Goal: Transaction & Acquisition: Book appointment/travel/reservation

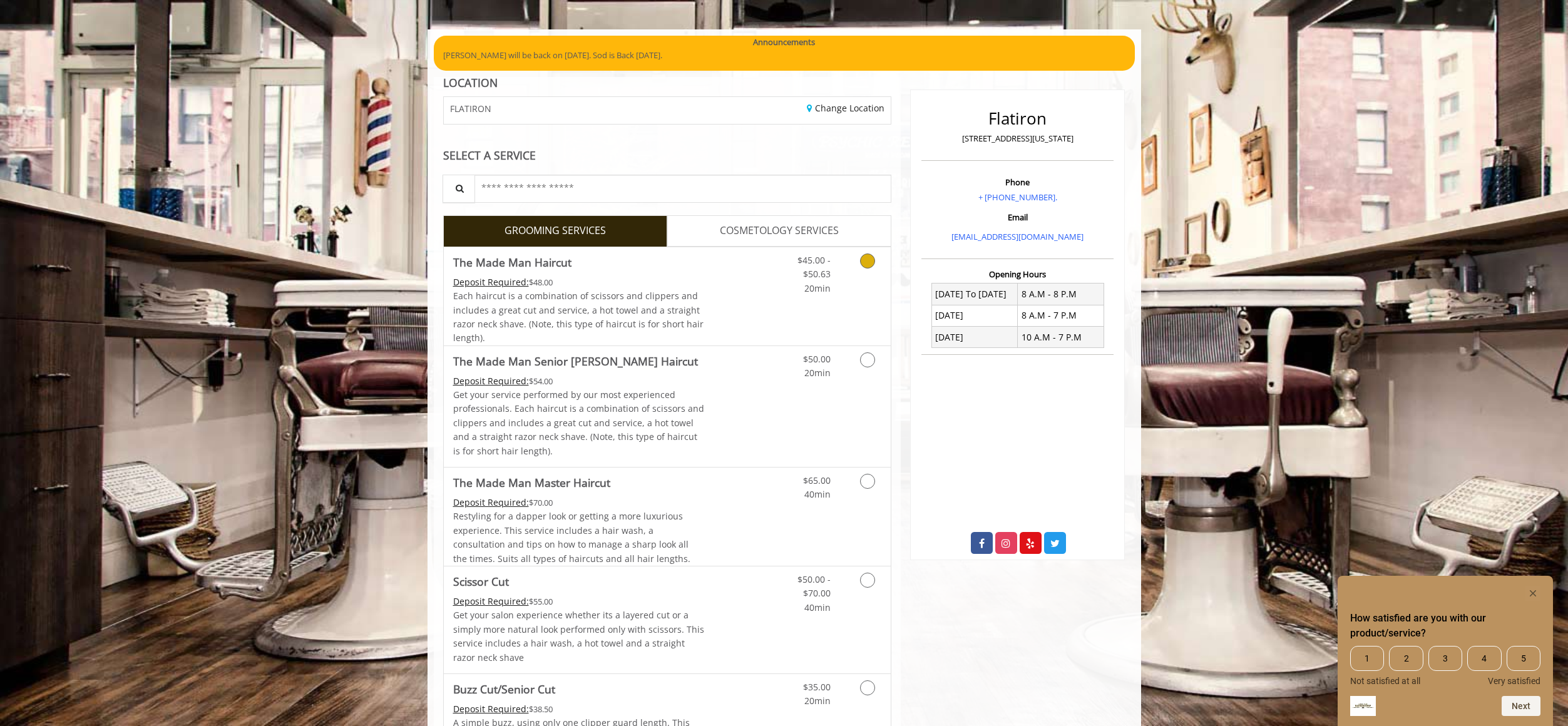
scroll to position [82, 0]
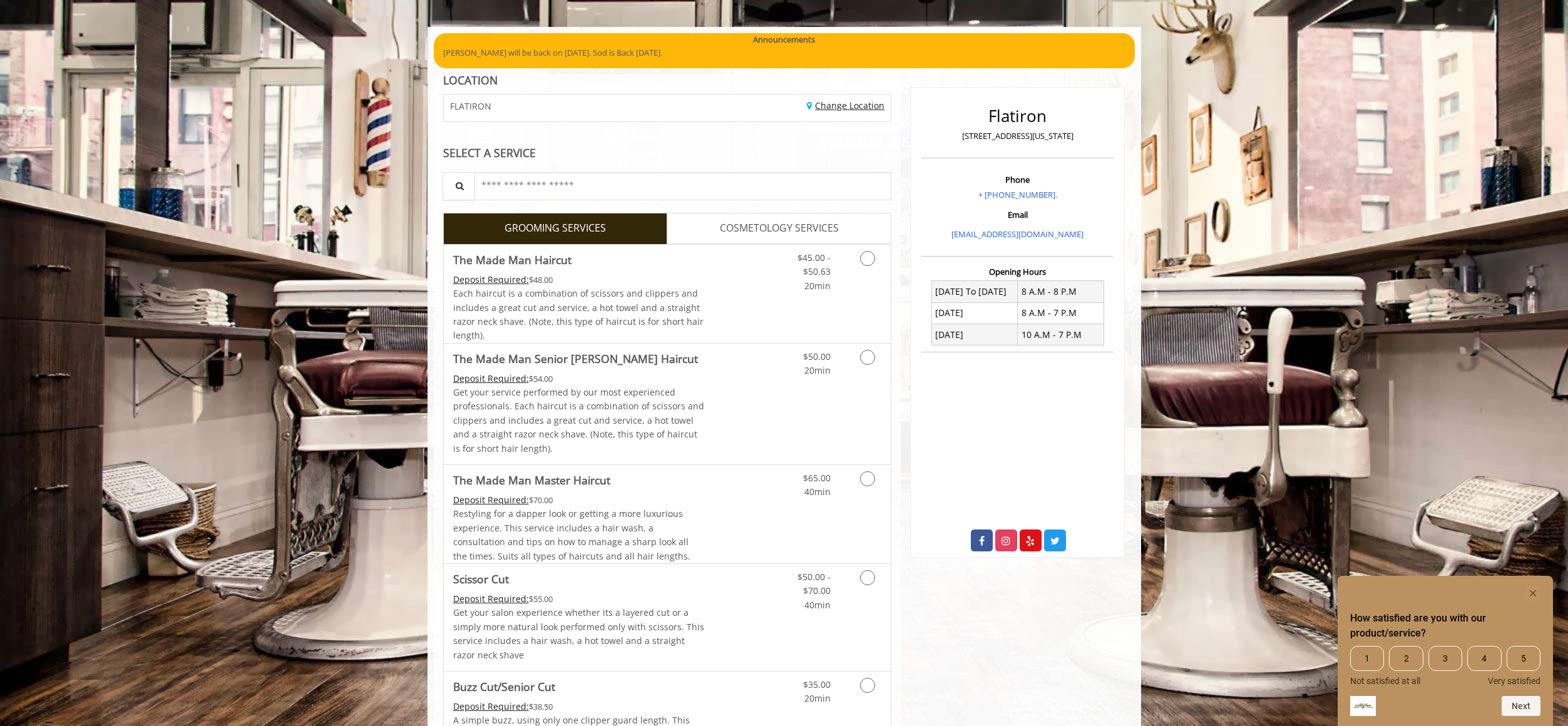
click at [823, 109] on link "Change Location" at bounding box center [846, 105] width 77 height 12
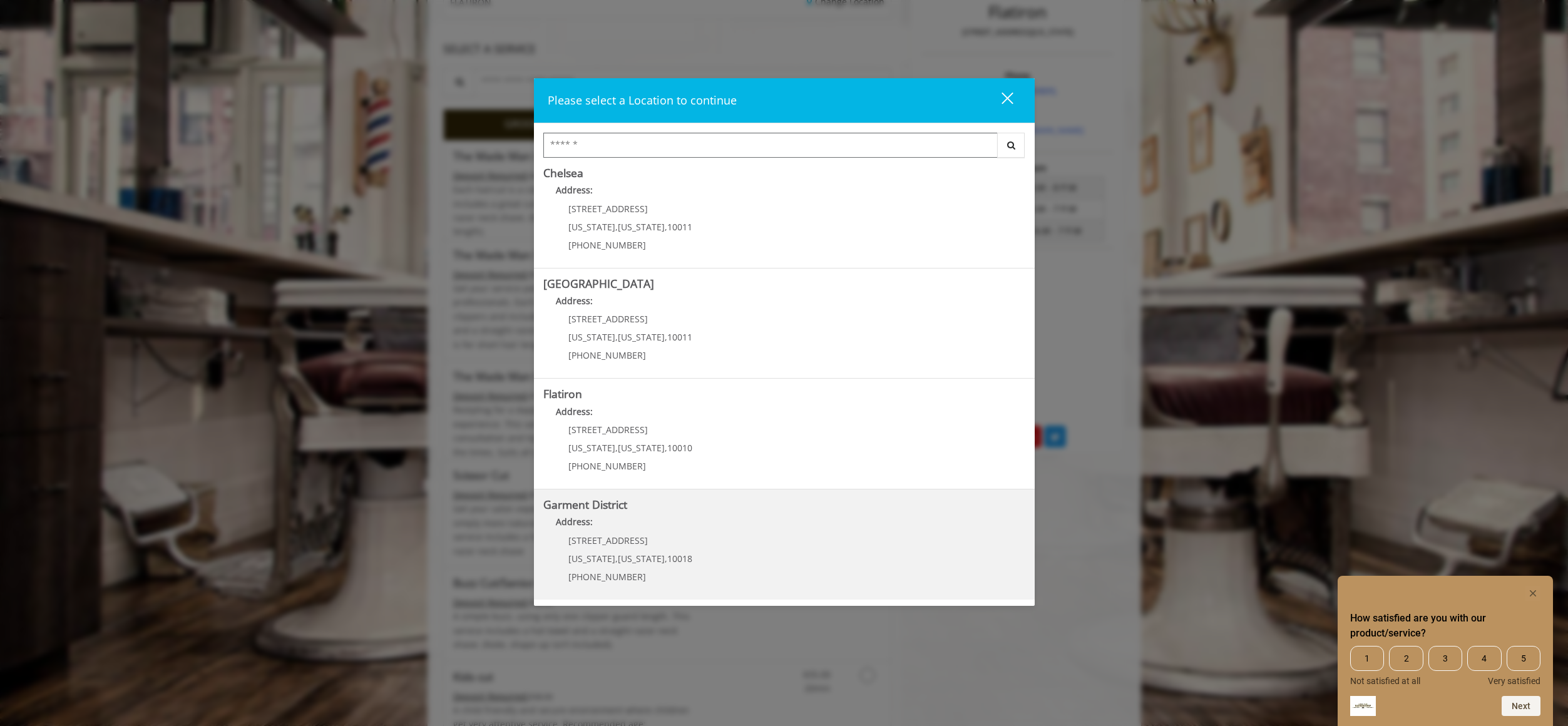
scroll to position [187, 0]
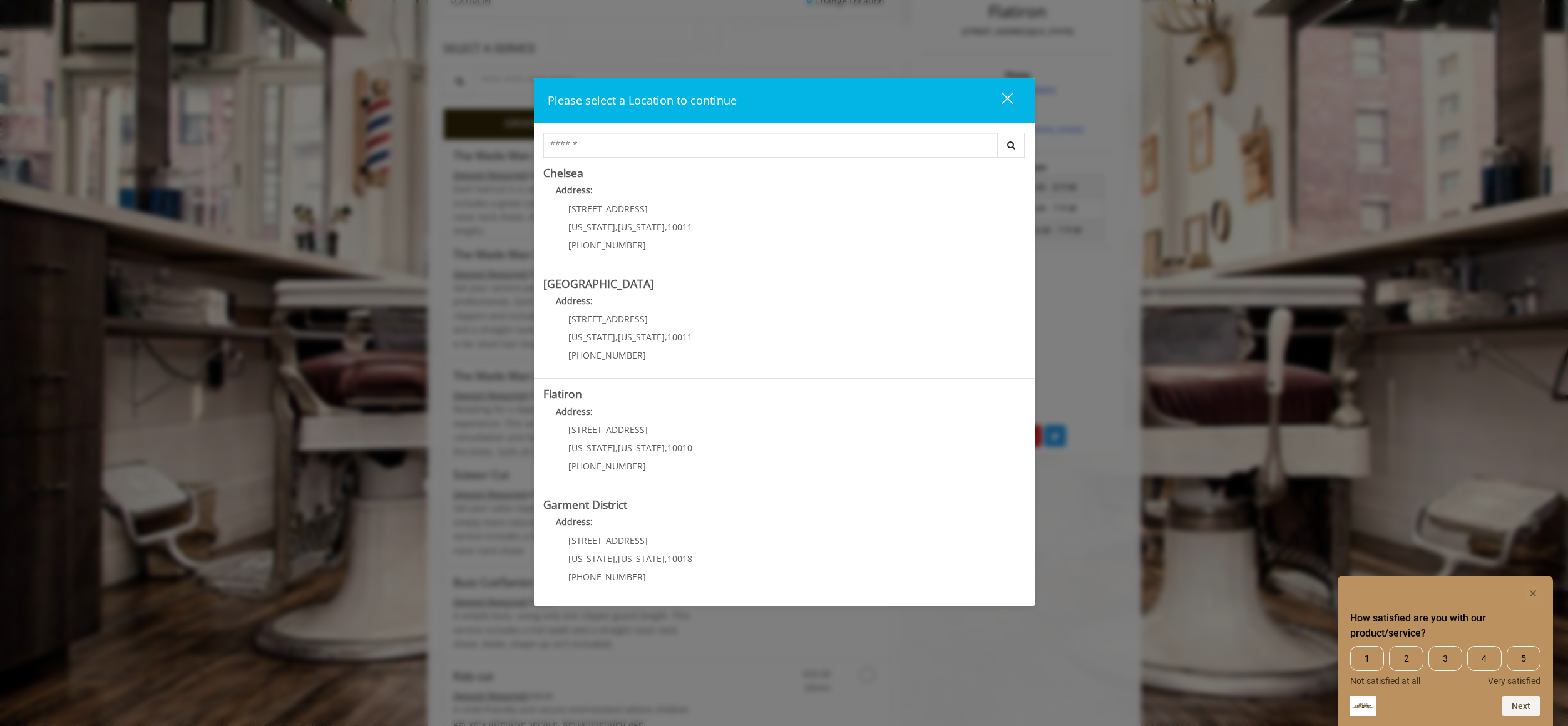
drag, startPoint x: 590, startPoint y: 512, endPoint x: 595, endPoint y: 528, distance: 16.8
click at [589, 512] on b "Garment District" at bounding box center [585, 505] width 84 height 15
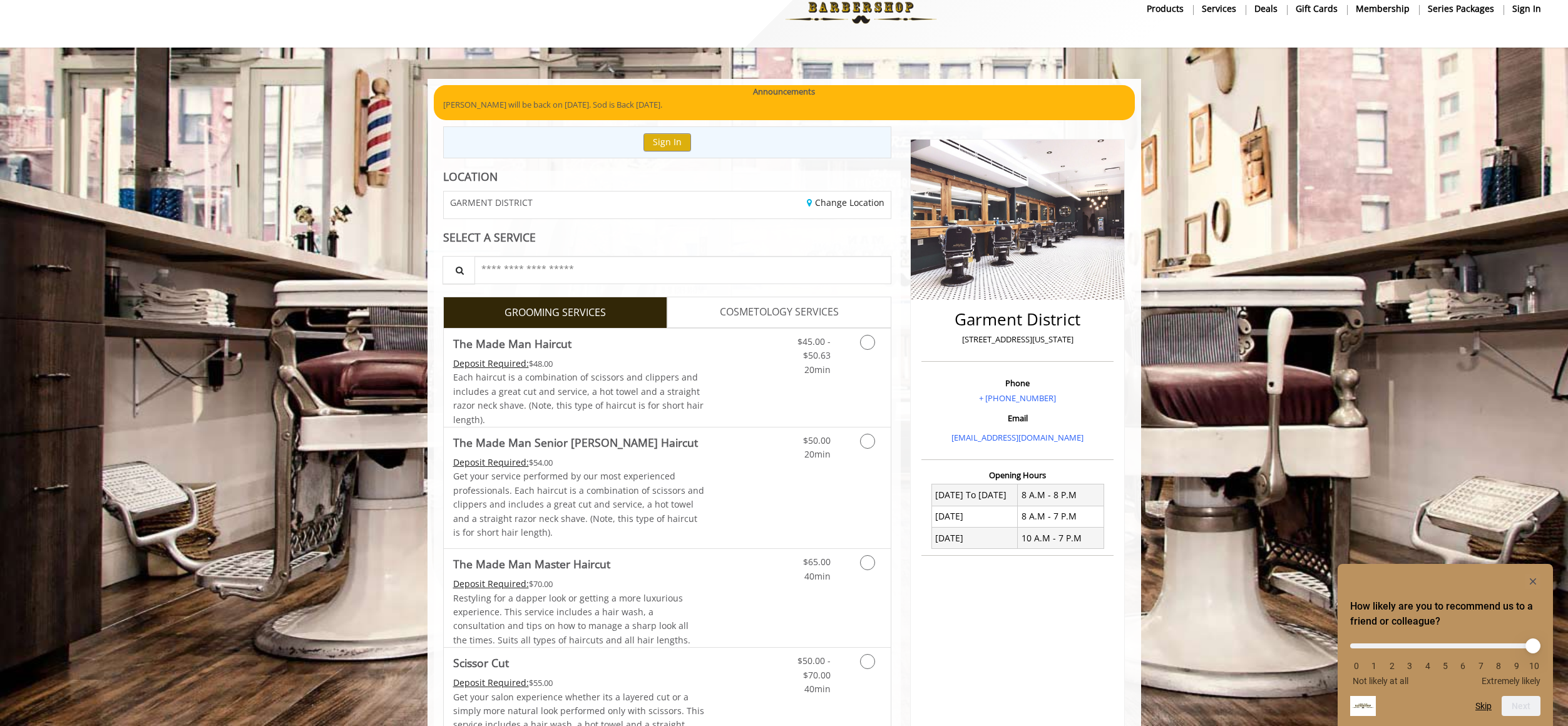
scroll to position [41, 0]
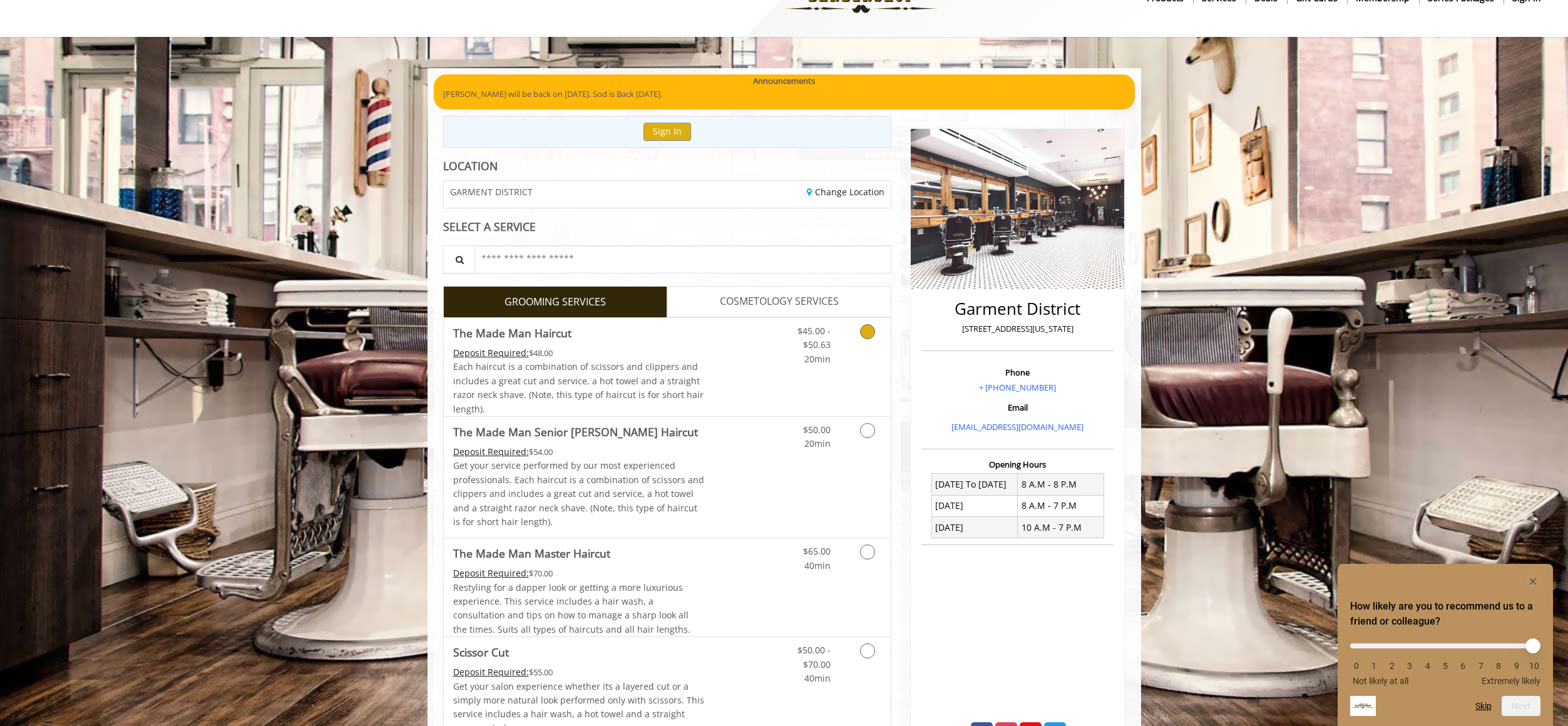
click at [864, 332] on icon "Grooming services" at bounding box center [867, 332] width 15 height 15
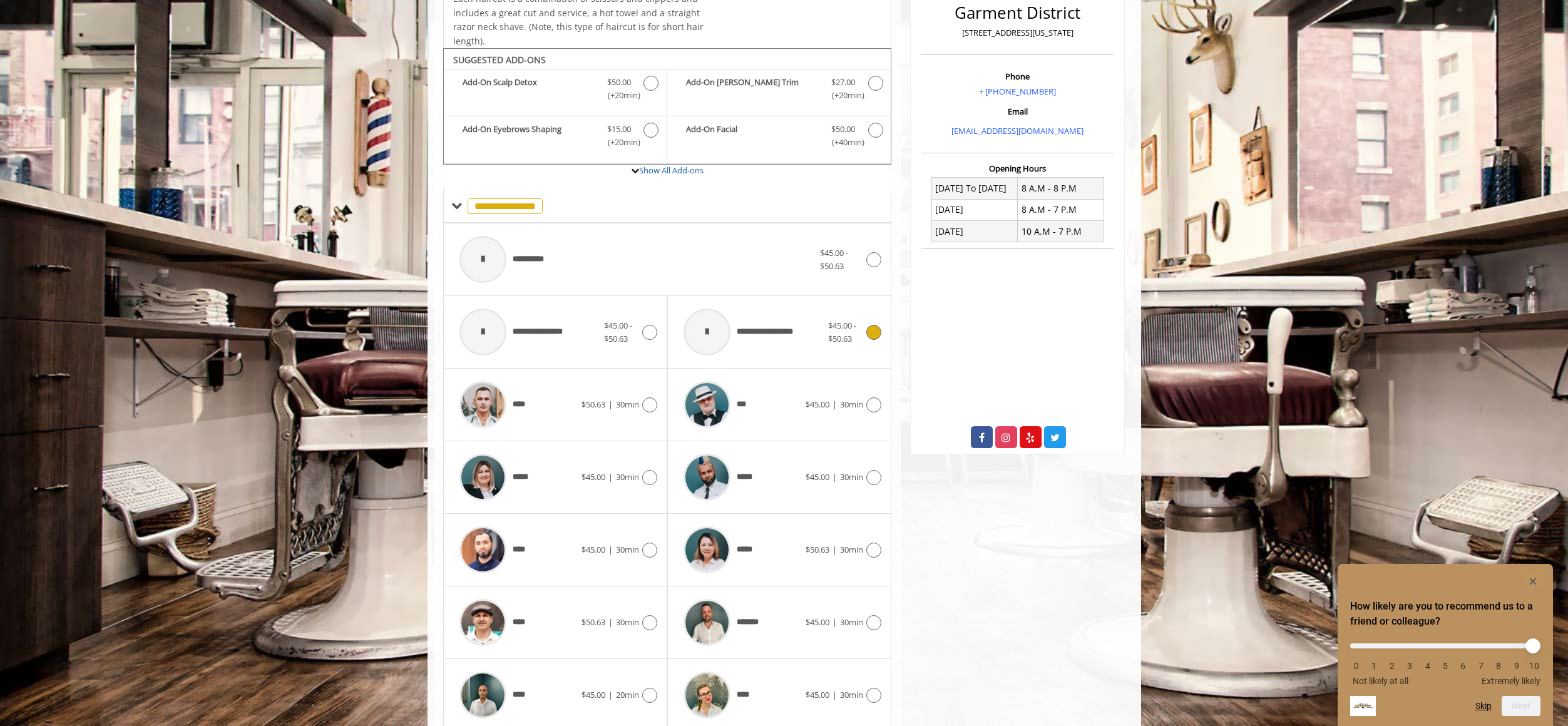
scroll to position [385, 0]
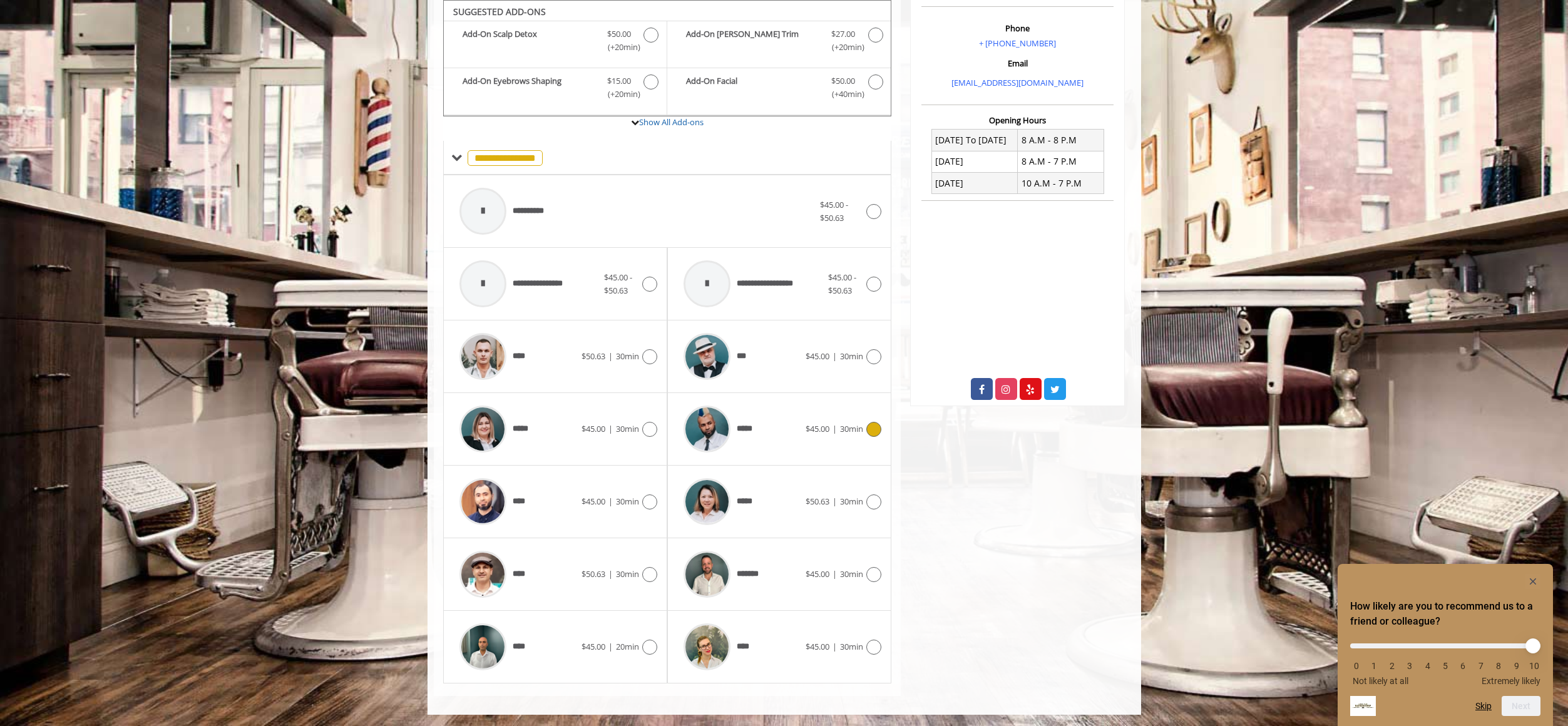
click at [700, 429] on img at bounding box center [707, 429] width 47 height 47
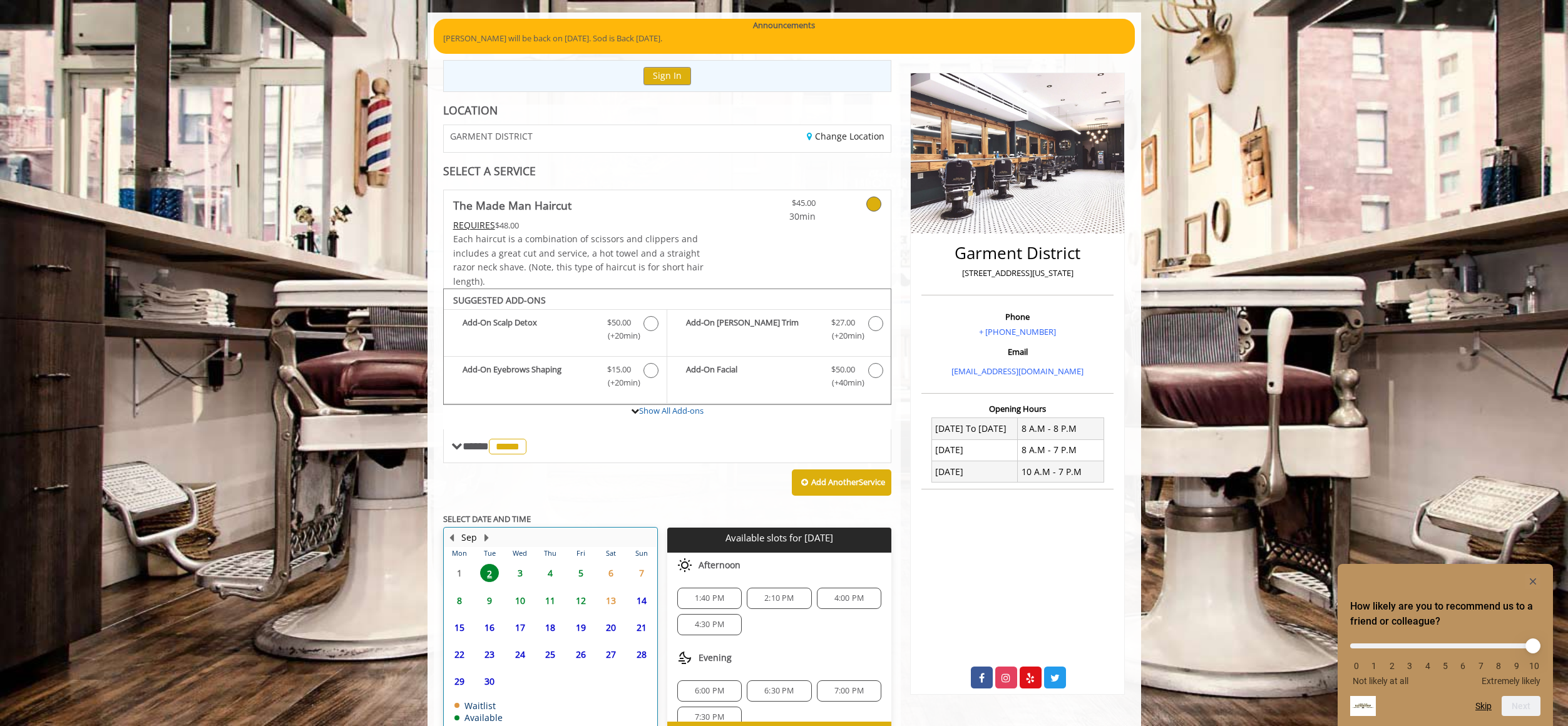
click at [521, 558] on th "Wed" at bounding box center [519, 553] width 30 height 12
click at [521, 576] on span "3" at bounding box center [519, 573] width 19 height 18
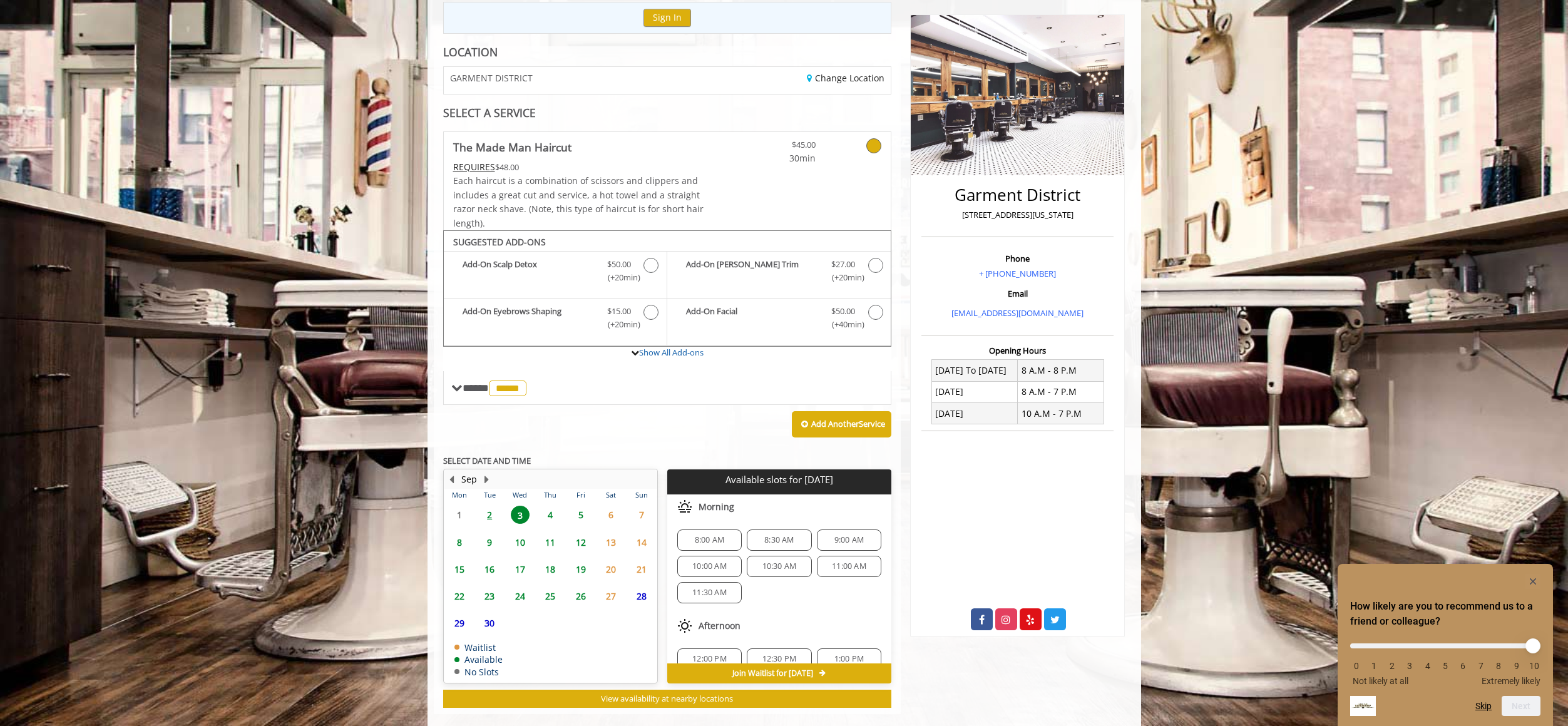
scroll to position [173, 0]
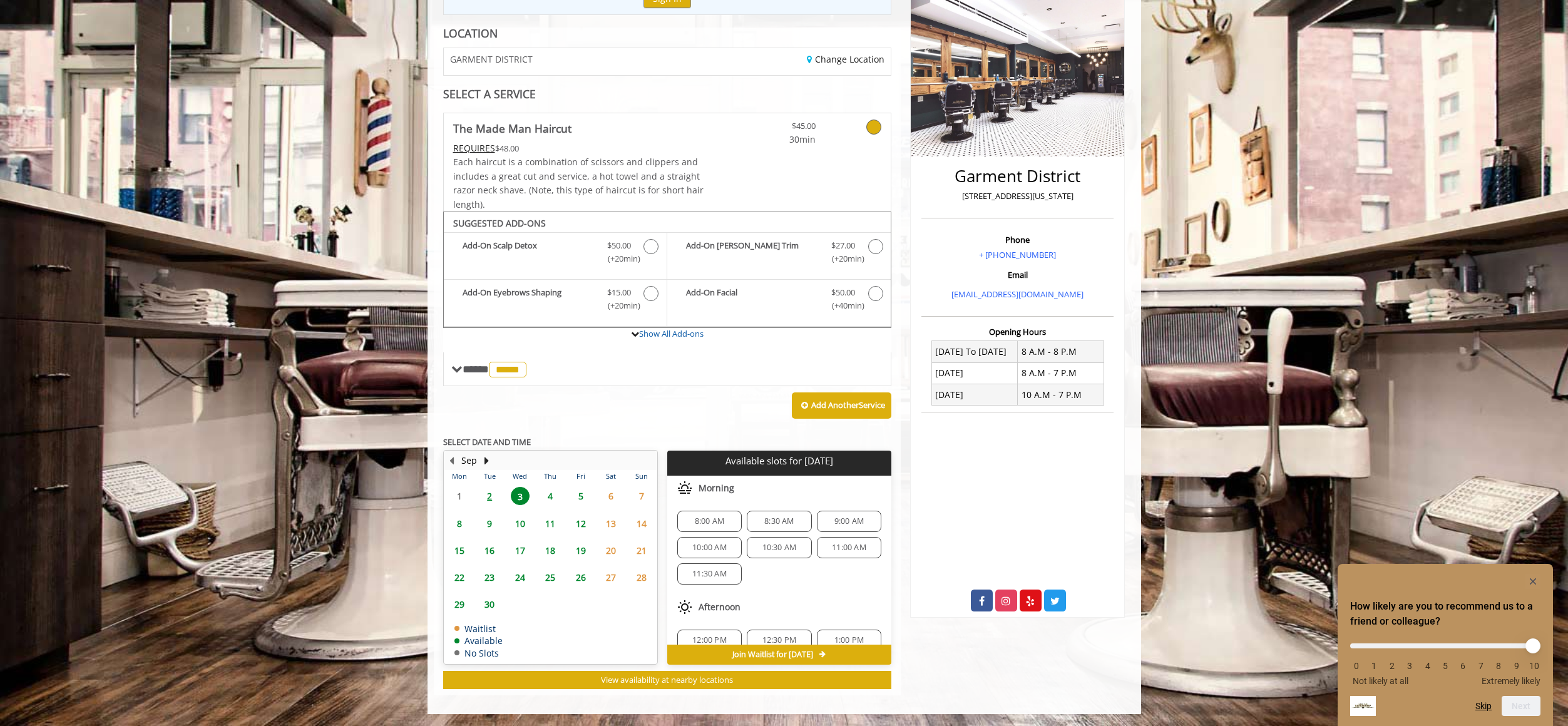
click at [770, 520] on span "8:30 AM" at bounding box center [779, 521] width 30 height 10
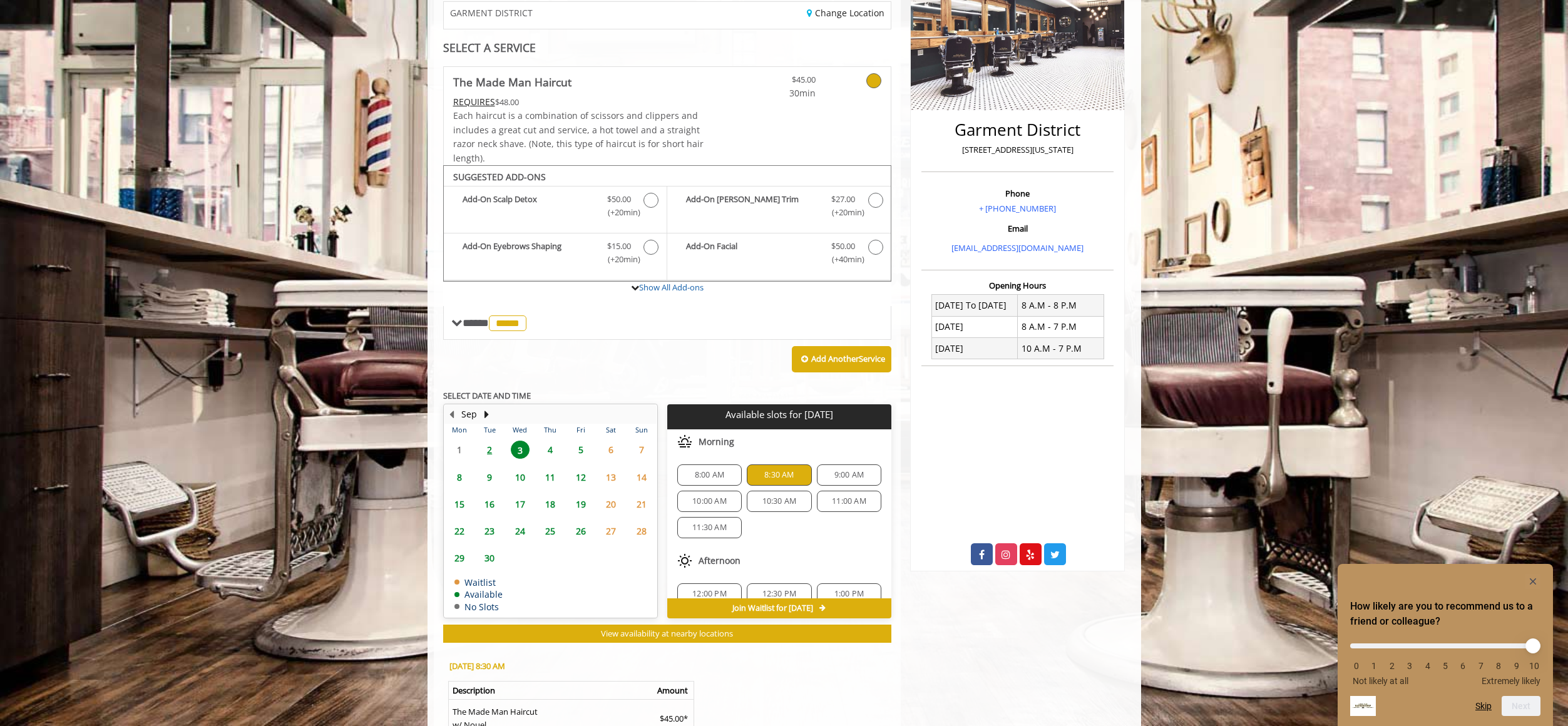
scroll to position [400, 0]
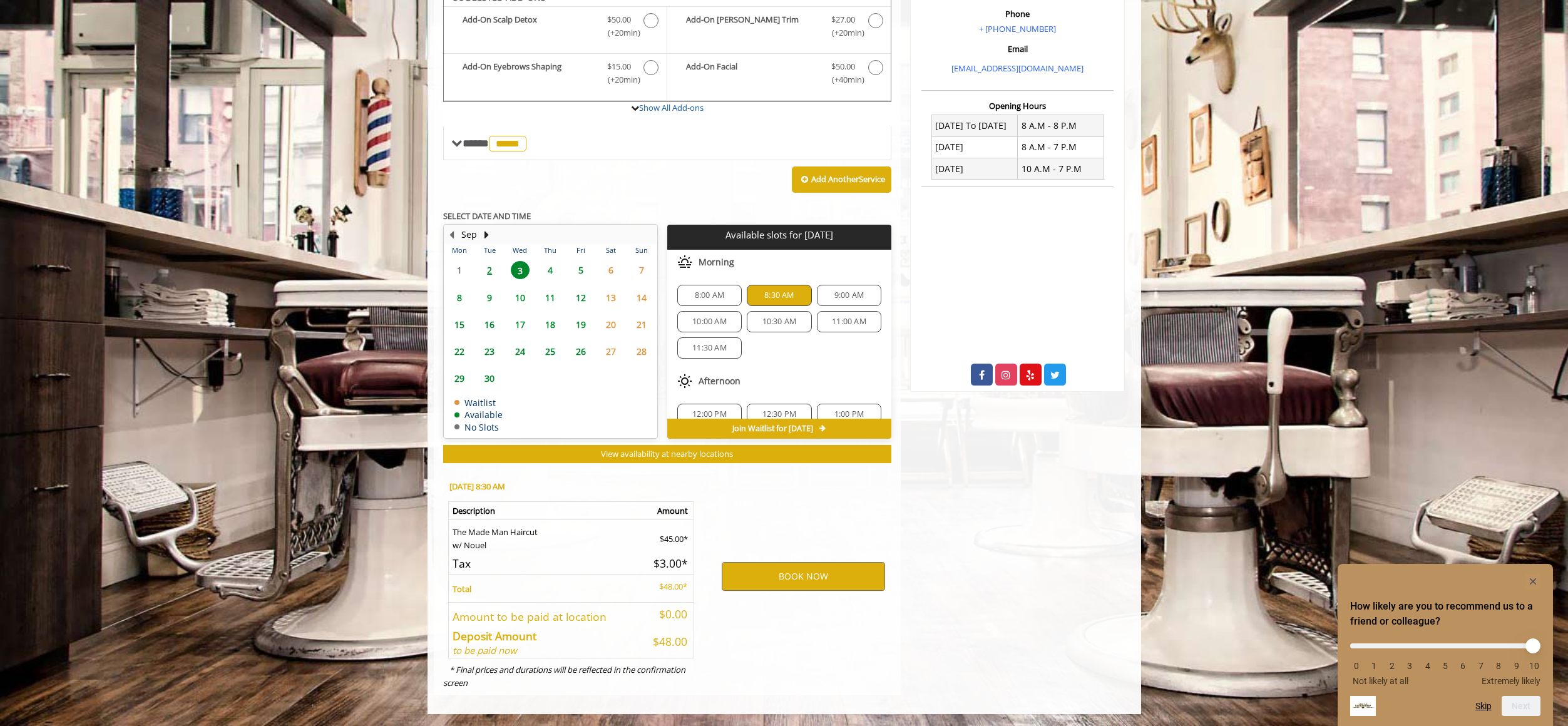
click at [698, 295] on span "8:00 AM" at bounding box center [709, 295] width 30 height 10
click at [777, 296] on span "8:30 AM" at bounding box center [779, 295] width 30 height 10
click at [726, 298] on span "8:00 AM" at bounding box center [709, 295] width 53 height 10
click at [809, 580] on button "BOOK NOW" at bounding box center [803, 576] width 164 height 29
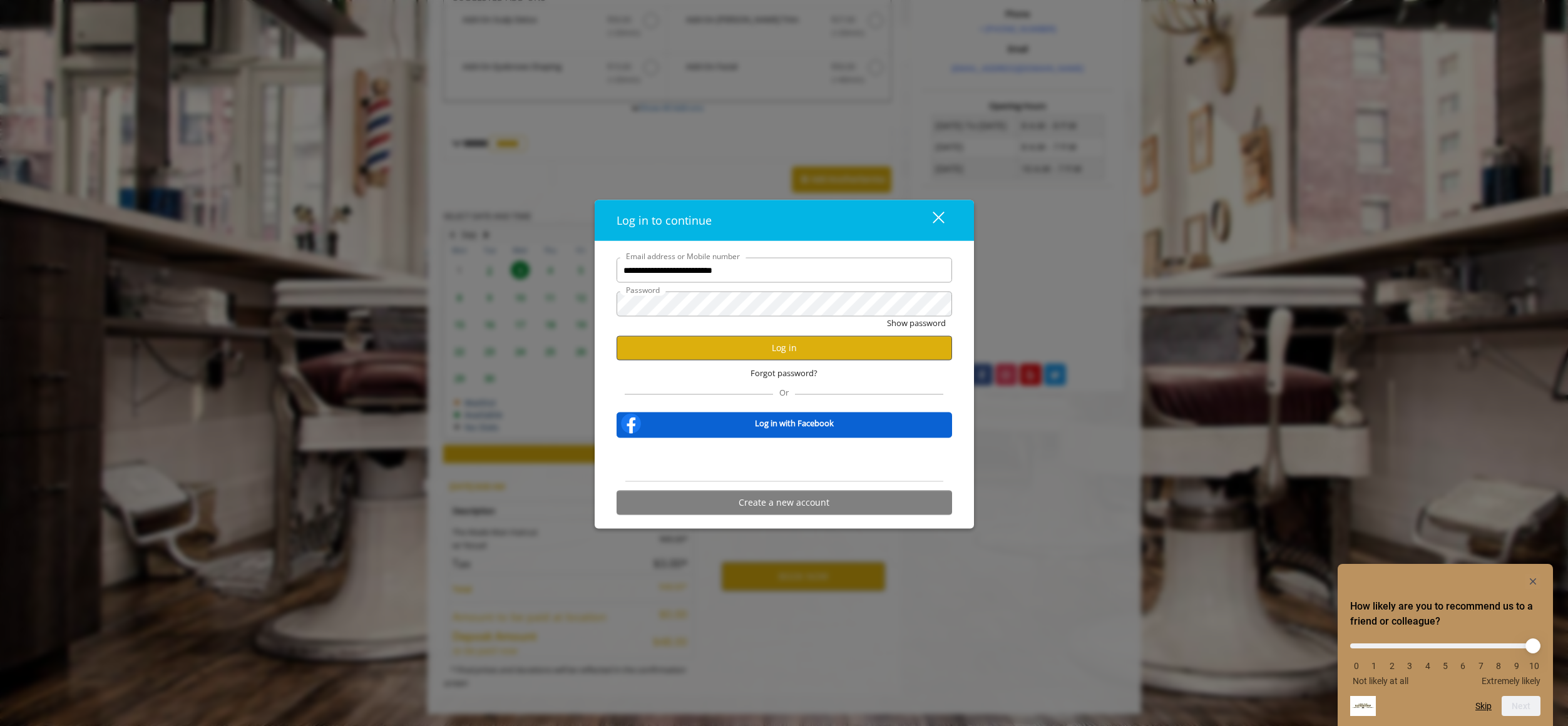
type input "**********"
click at [771, 348] on button "Log in" at bounding box center [784, 348] width 335 height 25
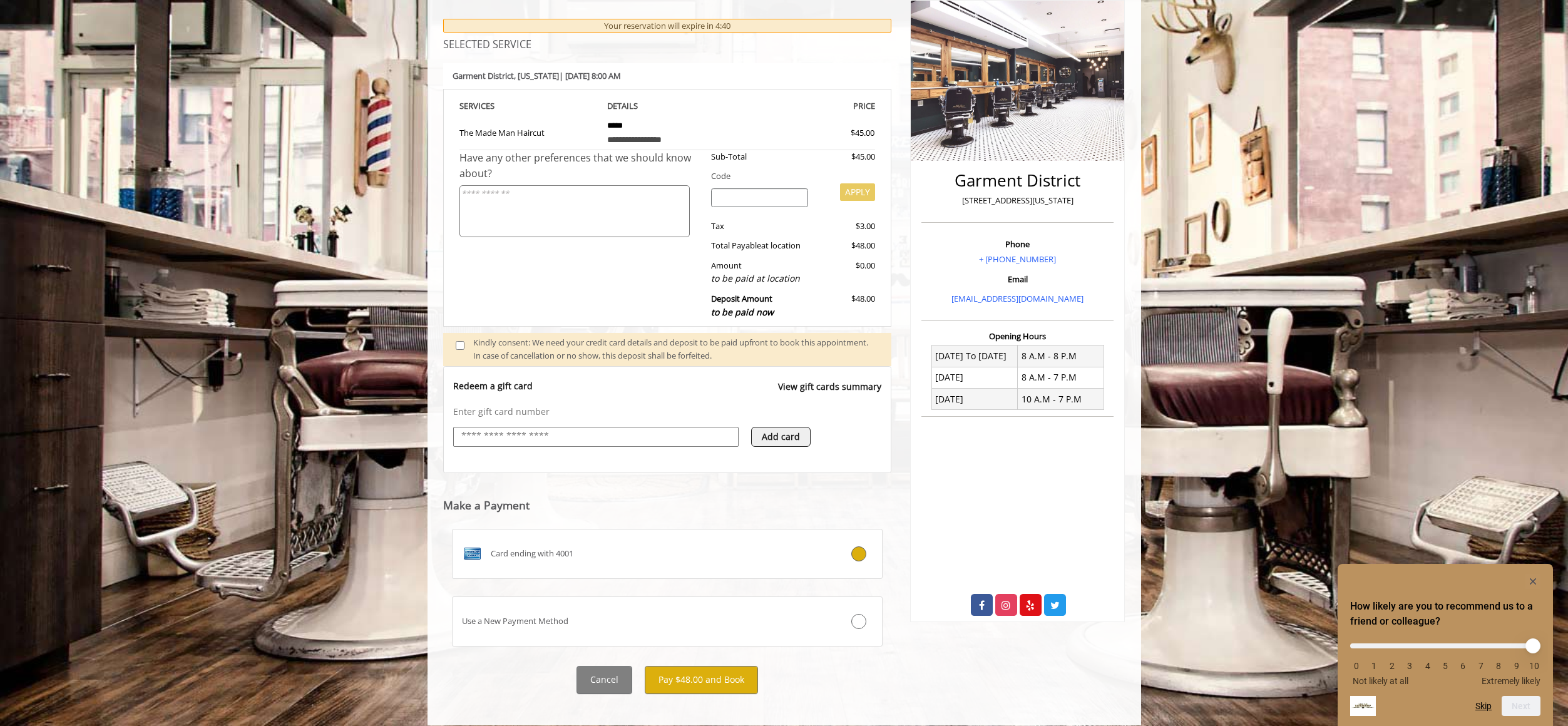
scroll to position [169, 0]
click at [713, 666] on button "Pay $48.00 and Book" at bounding box center [701, 680] width 113 height 28
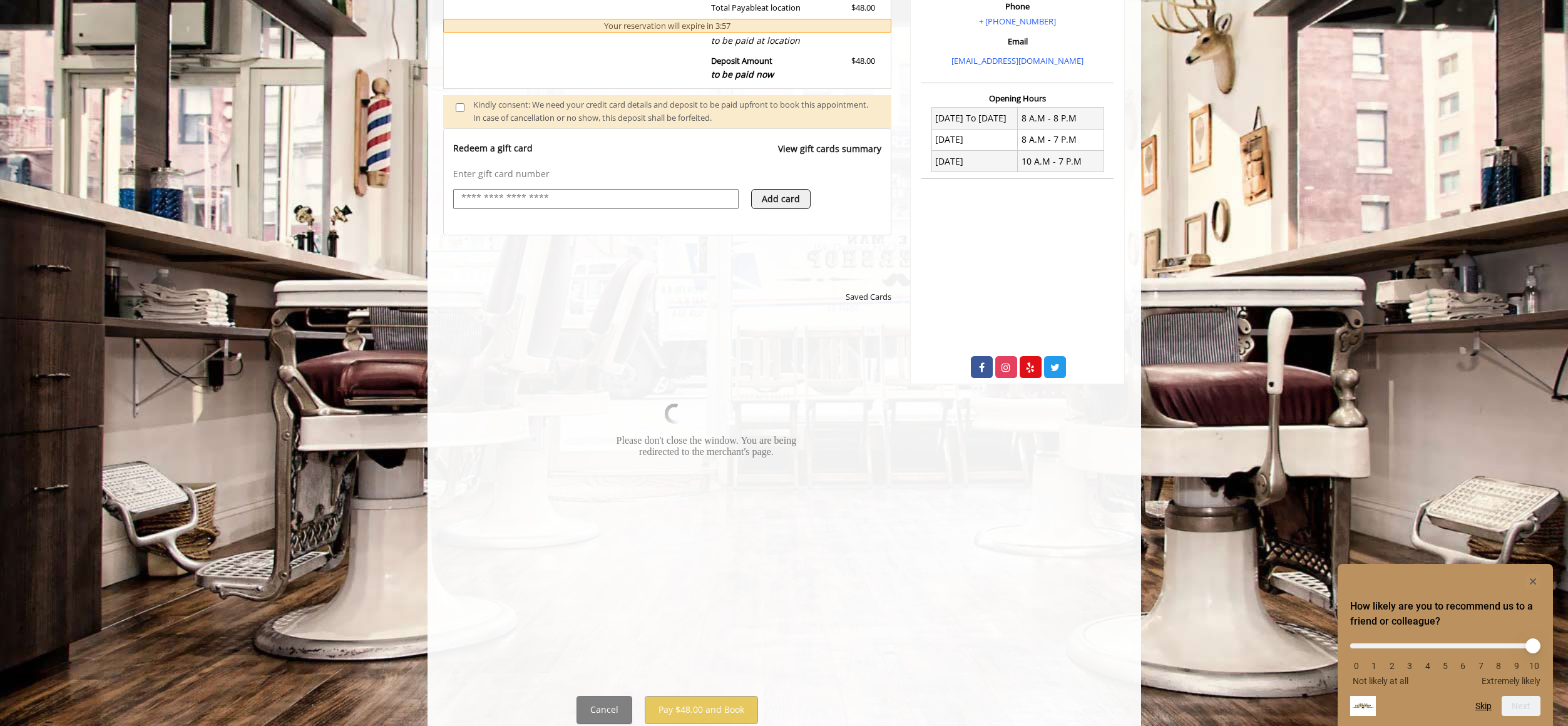
scroll to position [409, 0]
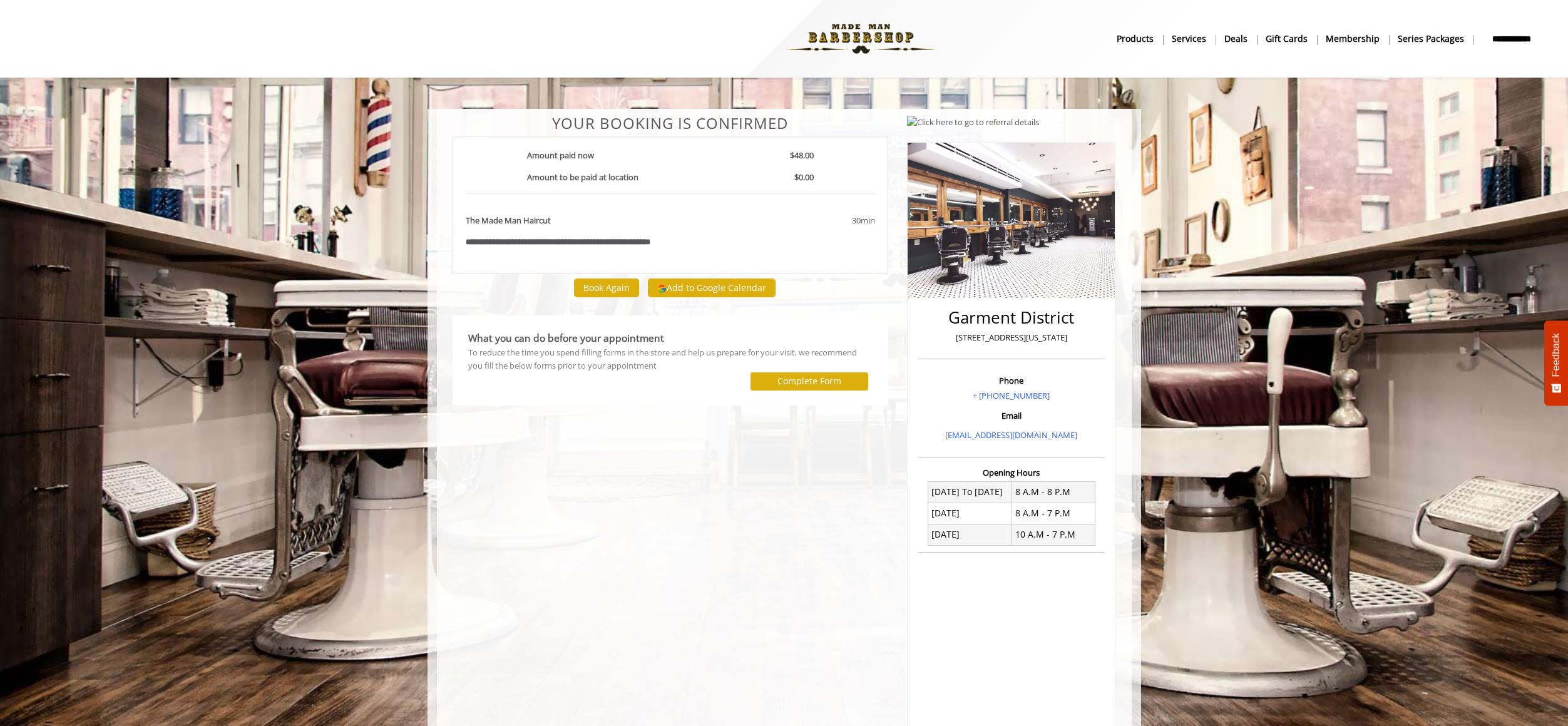
click at [758, 432] on div "**********" at bounding box center [671, 436] width 455 height 642
